Goal: Information Seeking & Learning: Learn about a topic

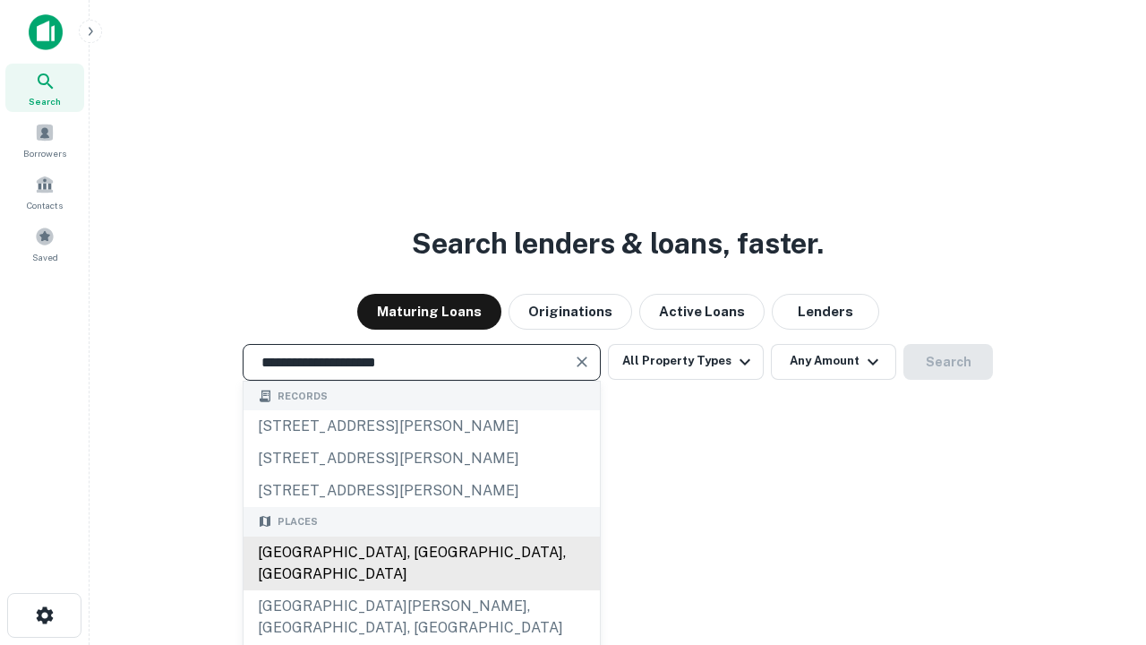
click at [421, 590] on div "Santa Monica, CA, USA" at bounding box center [422, 563] width 356 height 54
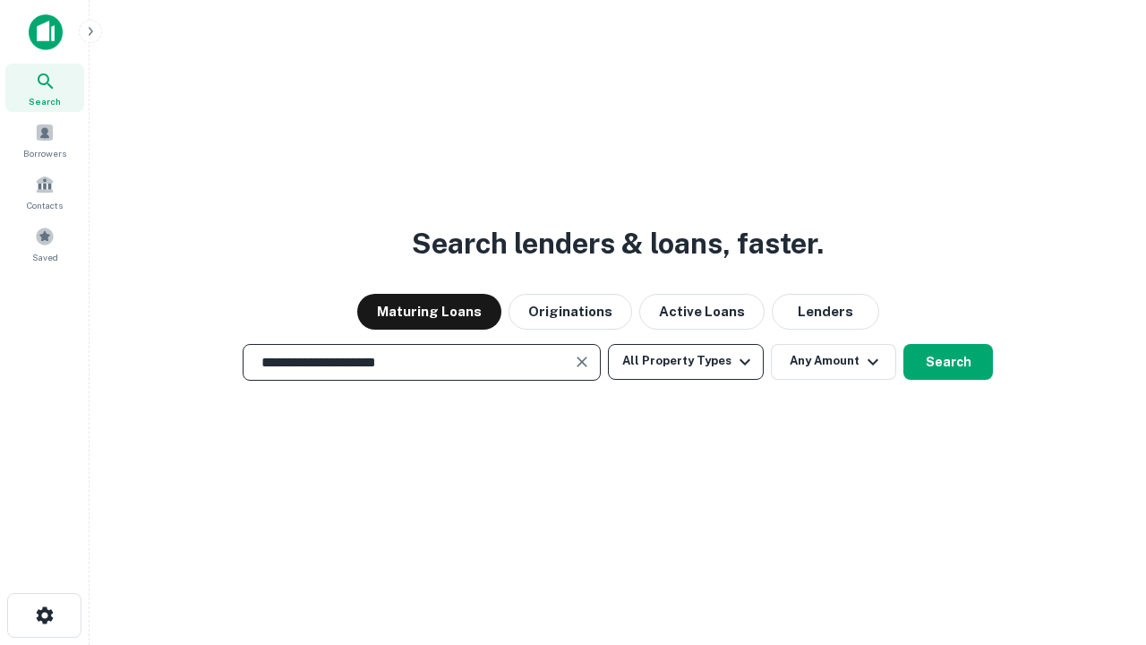
type input "**********"
click at [686, 361] on button "All Property Types" at bounding box center [686, 362] width 156 height 36
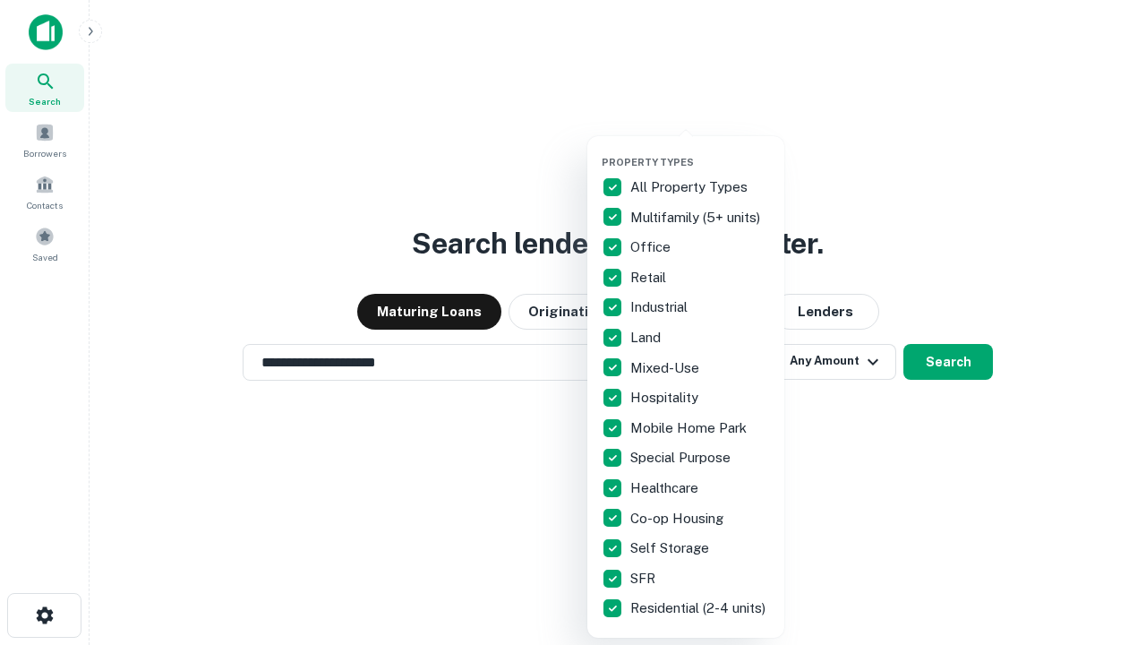
click at [700, 150] on button "button" at bounding box center [700, 150] width 197 height 1
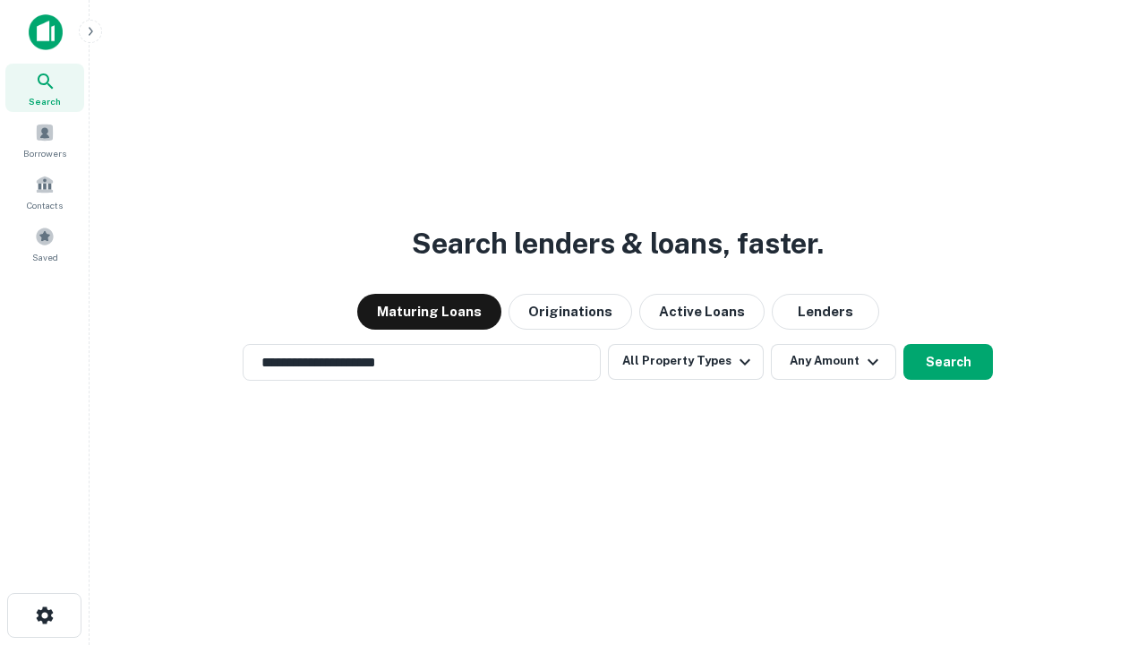
scroll to position [28, 0]
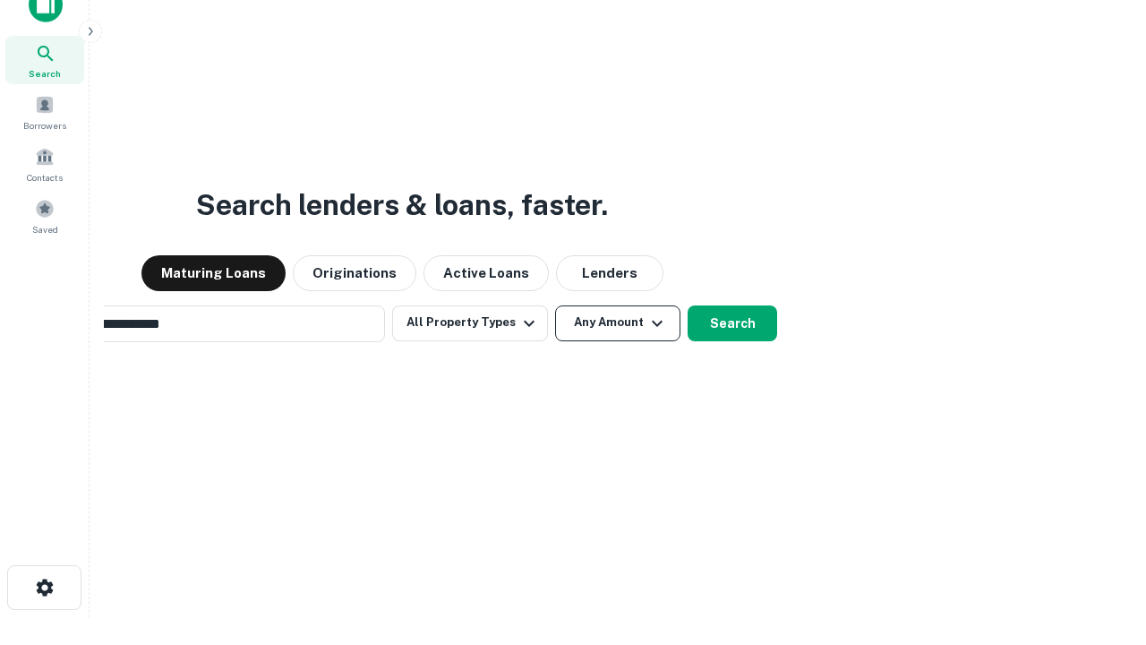
click at [555, 305] on button "Any Amount" at bounding box center [617, 323] width 125 height 36
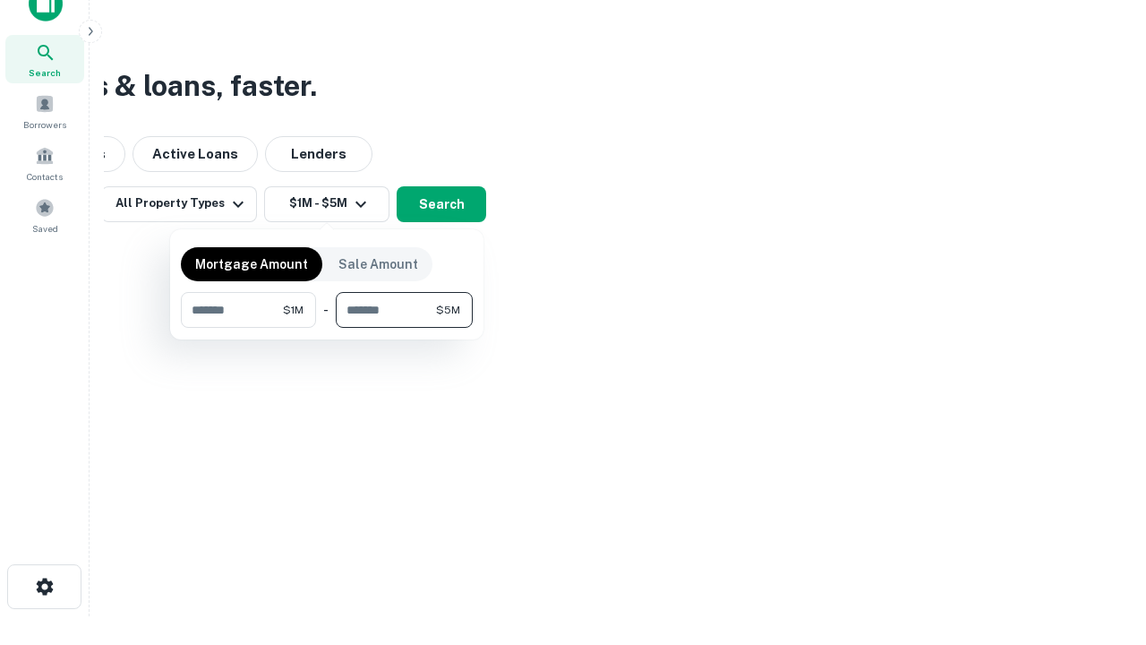
type input "*******"
click at [327, 328] on button "button" at bounding box center [327, 328] width 292 height 1
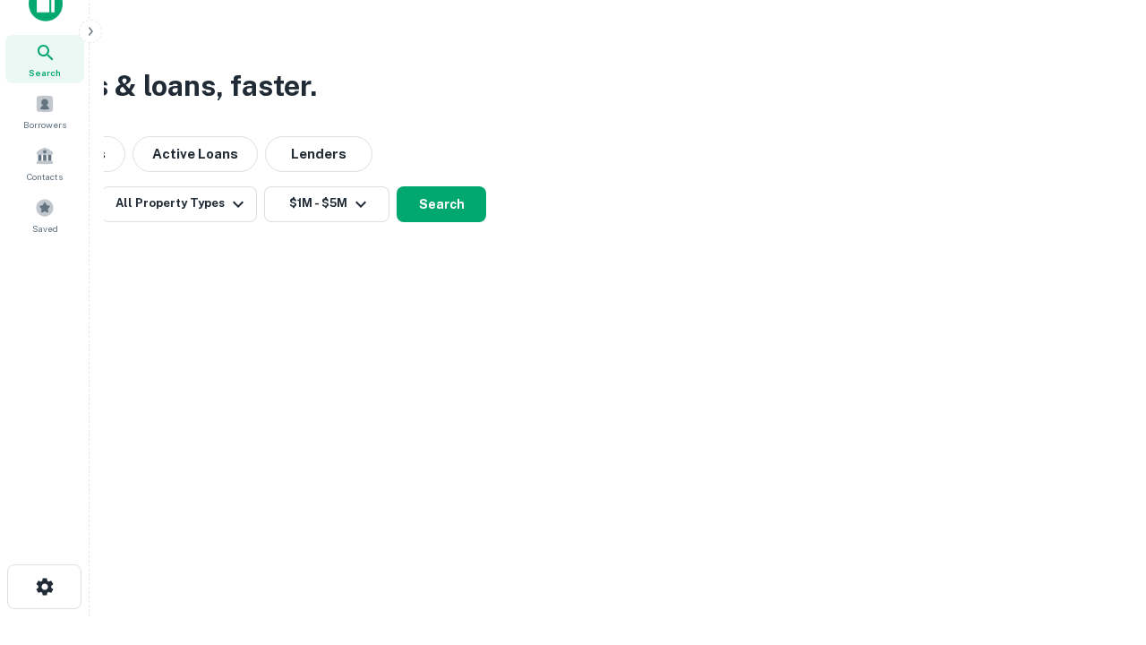
scroll to position [28, 0]
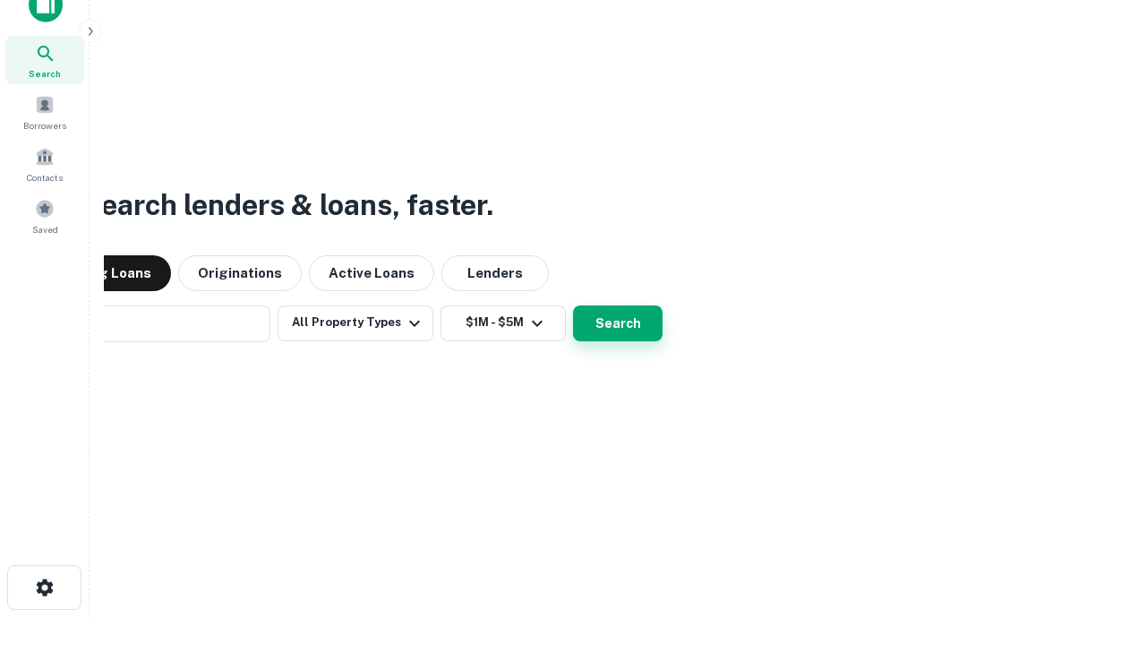
click at [573, 305] on button "Search" at bounding box center [618, 323] width 90 height 36
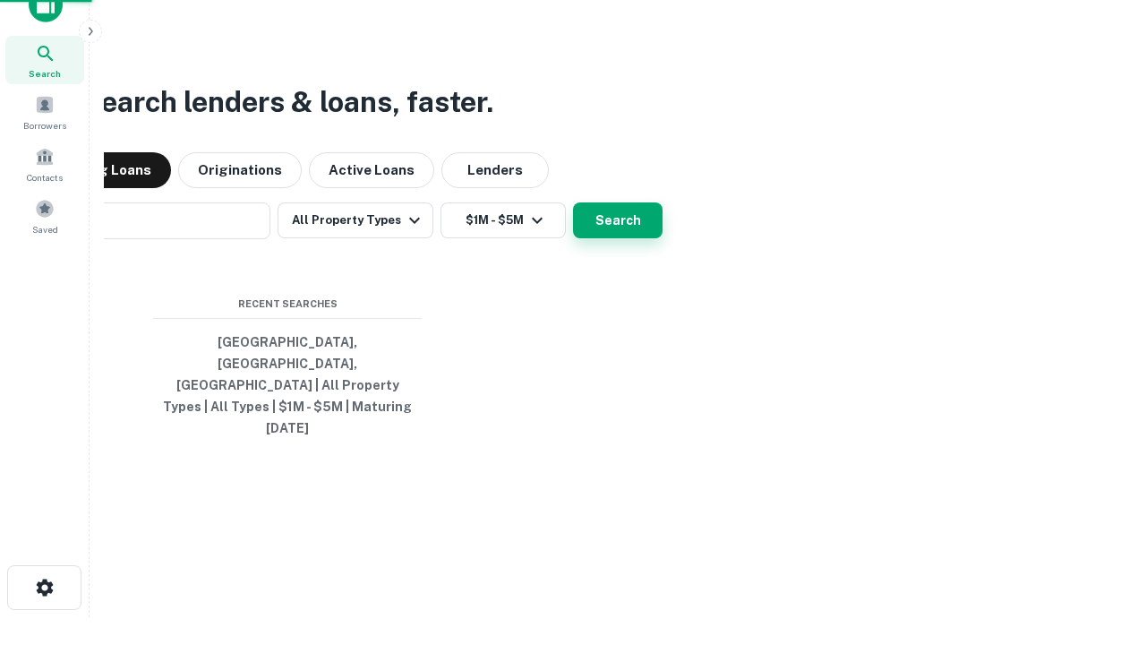
scroll to position [29, 0]
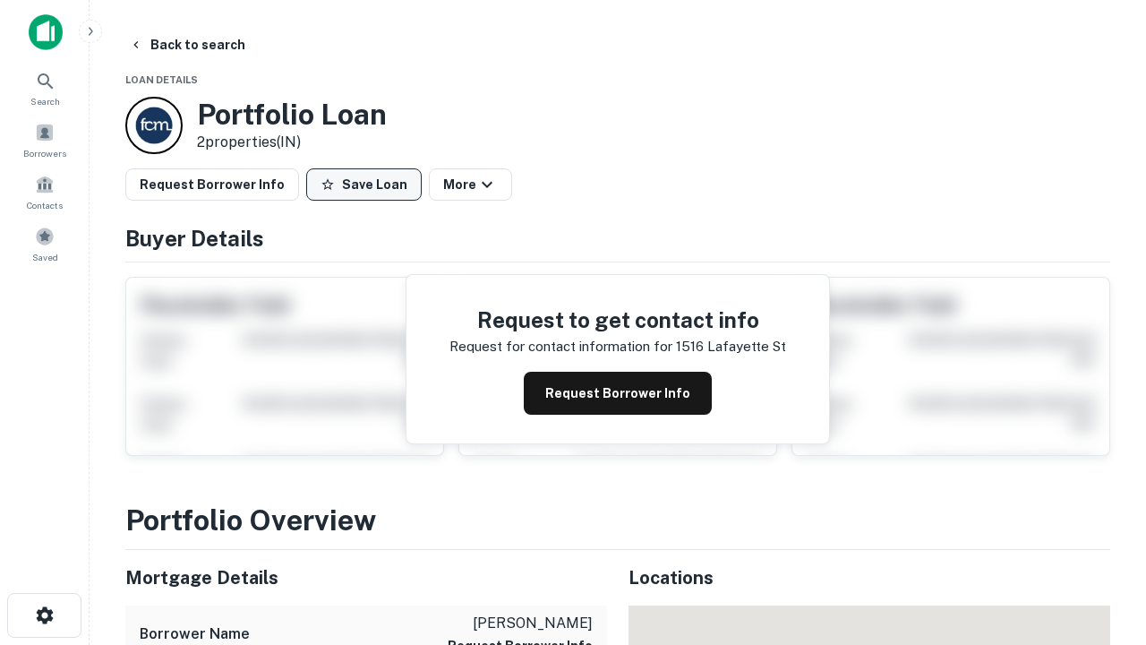
click at [364, 184] on button "Save Loan" at bounding box center [364, 184] width 116 height 32
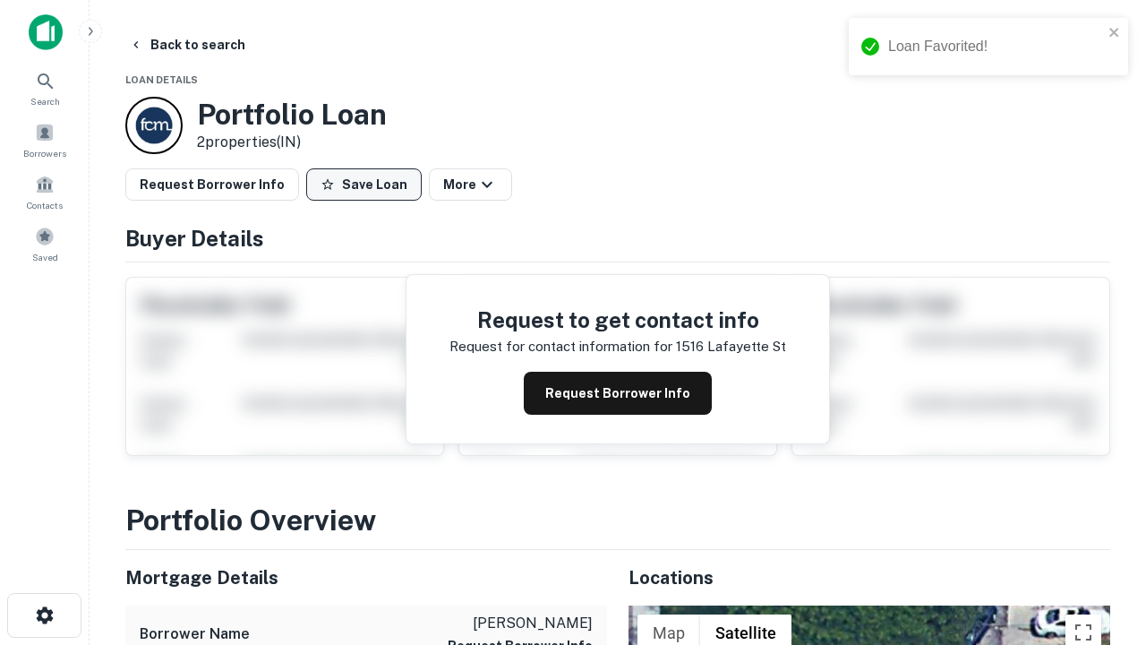
click at [368, 184] on button "Save Loan" at bounding box center [364, 184] width 116 height 32
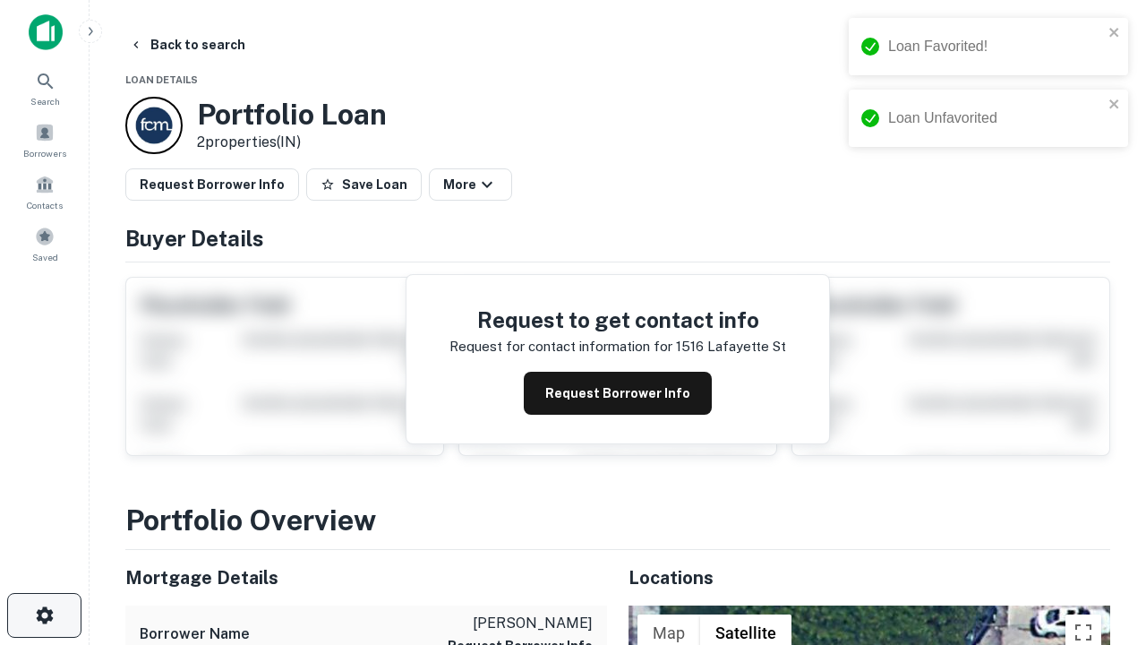
click at [44, 615] on icon "button" at bounding box center [44, 614] width 21 height 21
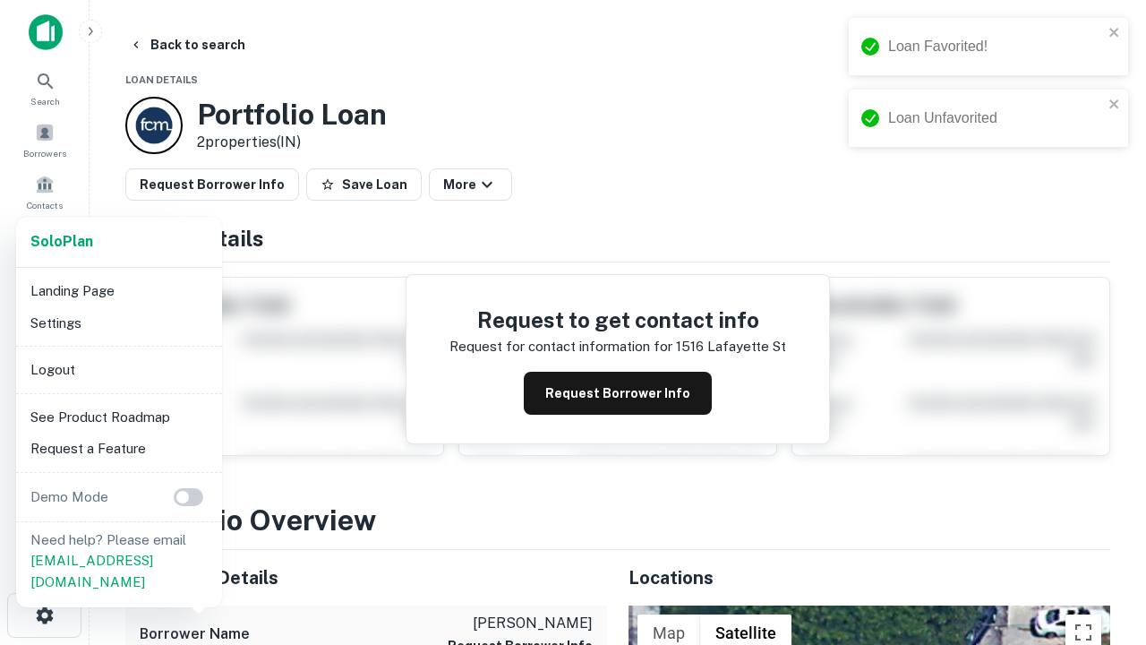
click at [118, 369] on li "Logout" at bounding box center [119, 370] width 192 height 32
